Goal: Task Accomplishment & Management: Use online tool/utility

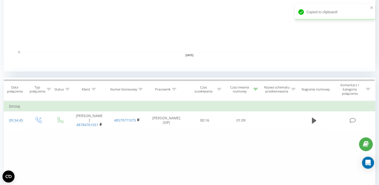
scroll to position [110, 0]
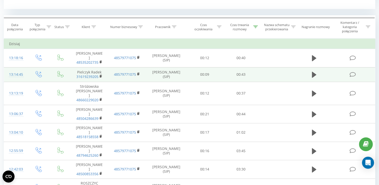
scroll to position [180, 0]
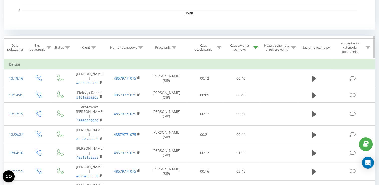
click at [220, 47] on icon at bounding box center [219, 47] width 5 height 3
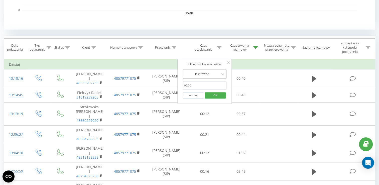
click at [219, 74] on div at bounding box center [202, 73] width 36 height 5
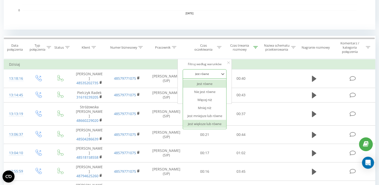
click at [212, 123] on div "Jest większe lub równe" at bounding box center [205, 124] width 44 height 8
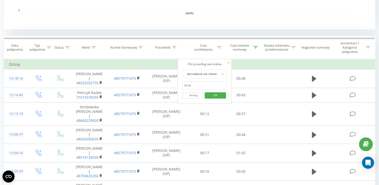
click at [220, 92] on span "OK" at bounding box center [215, 95] width 14 height 8
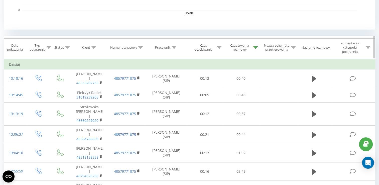
click at [219, 49] on div at bounding box center [219, 47] width 5 height 4
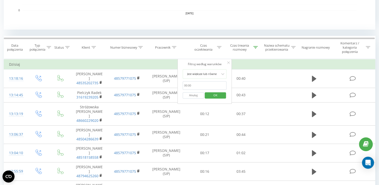
click at [200, 86] on input "text" at bounding box center [204, 85] width 44 height 9
type input "00:20"
click at [218, 96] on span "OK" at bounding box center [215, 95] width 14 height 8
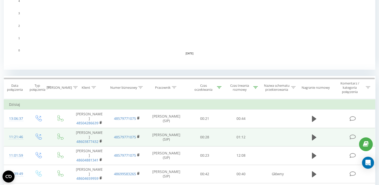
scroll to position [175, 0]
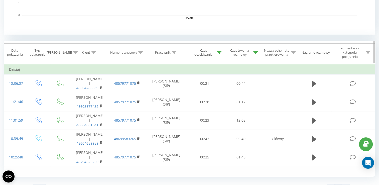
click at [255, 55] on div "Czas trwania rozmowy" at bounding box center [242, 52] width 31 height 9
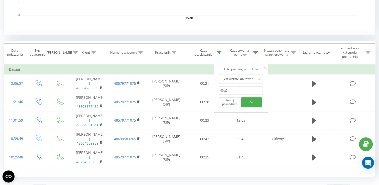
click at [254, 100] on span "OK" at bounding box center [251, 102] width 14 height 8
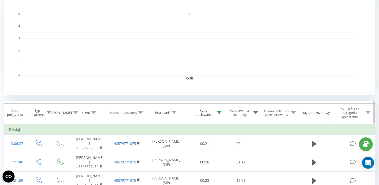
click at [219, 110] on div "Czas oczekiwania" at bounding box center [206, 112] width 31 height 9
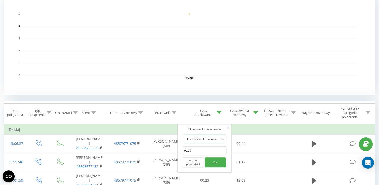
click at [214, 149] on input "00:20" at bounding box center [204, 150] width 44 height 9
type input "00:00"
click at [210, 163] on span "OK" at bounding box center [215, 162] width 14 height 8
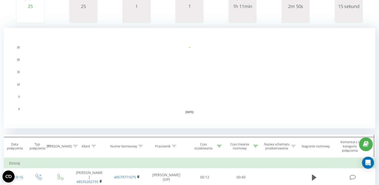
scroll to position [105, 0]
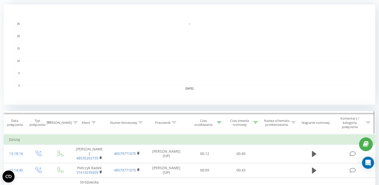
click at [256, 122] on icon at bounding box center [255, 122] width 5 height 3
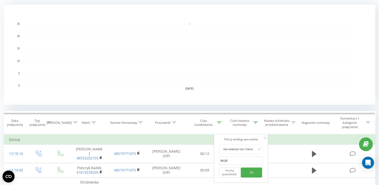
click at [238, 159] on input "00:20" at bounding box center [241, 160] width 44 height 9
click at [249, 174] on span "OK" at bounding box center [251, 172] width 14 height 8
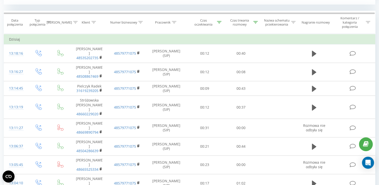
scroll to position [80, 0]
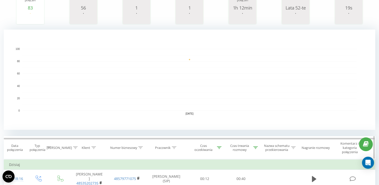
click at [254, 147] on icon at bounding box center [255, 147] width 5 height 3
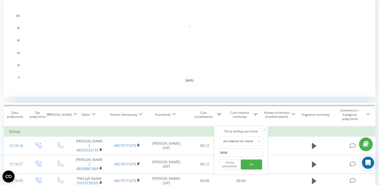
scroll to position [130, 0]
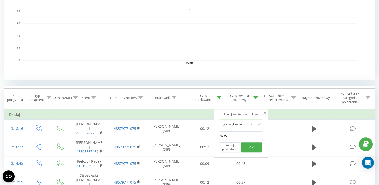
click at [236, 133] on input "00:00" at bounding box center [241, 135] width 44 height 9
type input "00:20"
click at [249, 148] on span "OK" at bounding box center [251, 147] width 14 height 8
